Goal: Information Seeking & Learning: Learn about a topic

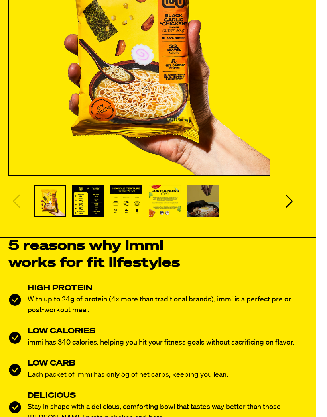
scroll to position [236, 11]
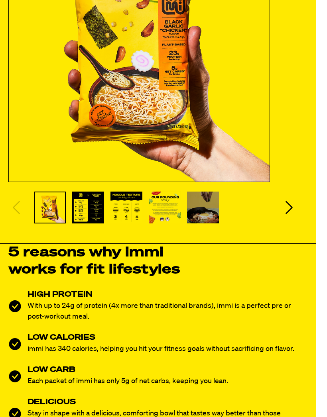
click at [295, 207] on icon "Next slide" at bounding box center [289, 208] width 16 height 16
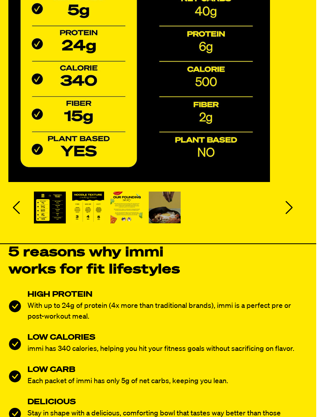
click at [268, 272] on div "5 reasons why immi works for fit lifestyles HIGH PROTEIN With up to 24g of prot…" at bounding box center [147, 357] width 279 height 226
click at [267, 282] on div "5 reasons why immi works for fit lifestyles HIGH PROTEIN With up to 24g of prot…" at bounding box center [147, 357] width 279 height 226
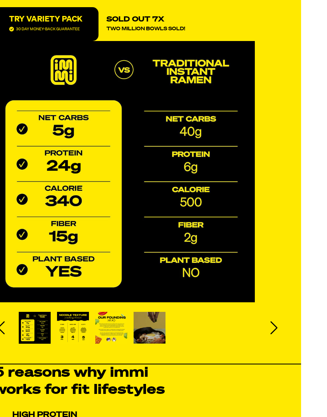
scroll to position [126, 21]
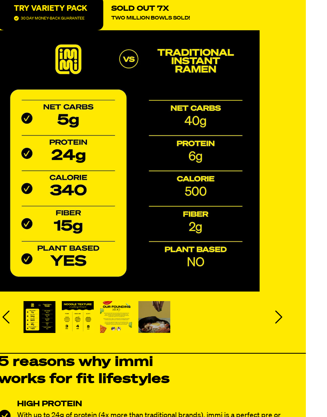
click at [285, 314] on icon "Next slide" at bounding box center [279, 318] width 16 height 16
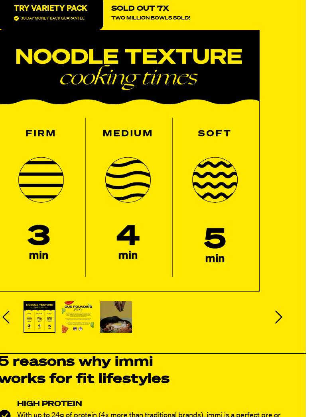
click at [281, 317] on icon "Next slide" at bounding box center [278, 317] width 7 height 13
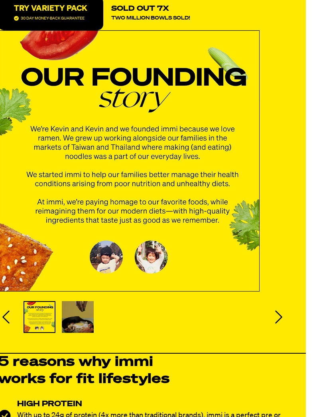
click at [281, 318] on icon "Next slide" at bounding box center [278, 317] width 7 height 13
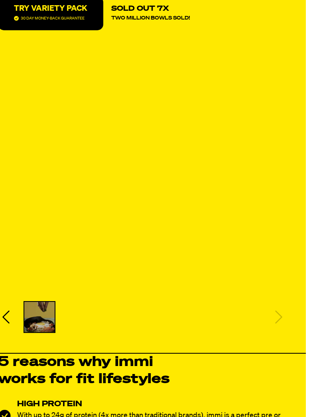
scroll to position [126, 0]
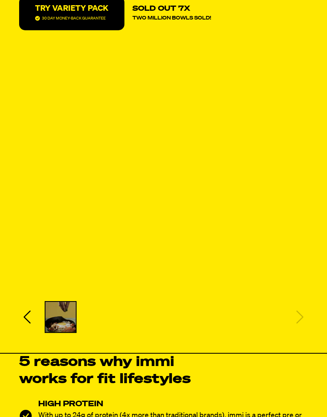
click at [26, 319] on icon "Previous slide" at bounding box center [27, 317] width 7 height 13
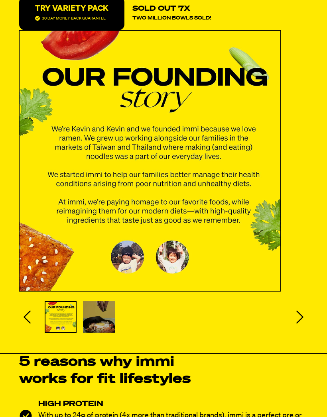
scroll to position [126, 0]
click at [34, 319] on icon "Previous slide" at bounding box center [27, 317] width 16 height 16
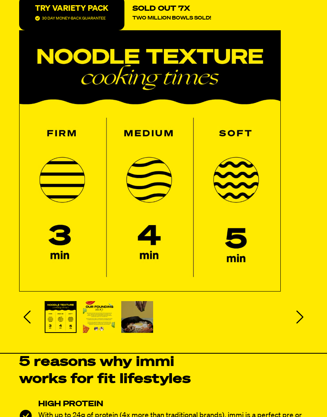
click at [33, 320] on icon "Previous slide" at bounding box center [27, 317] width 16 height 16
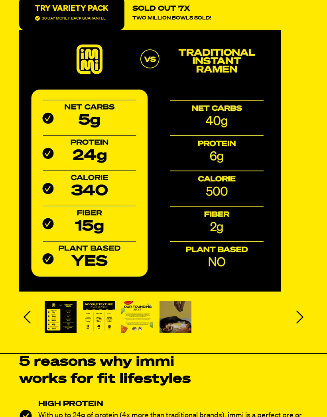
click at [29, 318] on icon "Previous slide" at bounding box center [27, 317] width 16 height 16
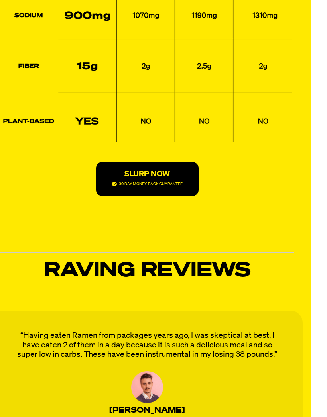
scroll to position [1964, 16]
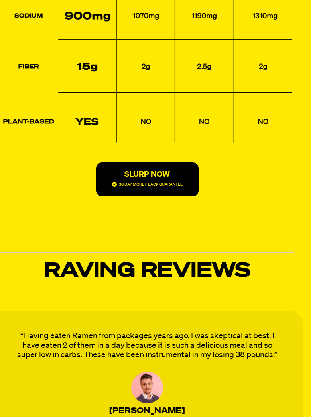
click at [143, 181] on p "30 DAY MONEY-BACK GUARANTEE" at bounding box center [151, 185] width 64 height 8
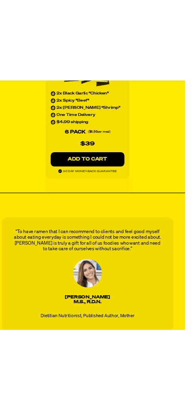
scroll to position [916, 10]
